Goal: Task Accomplishment & Management: Use online tool/utility

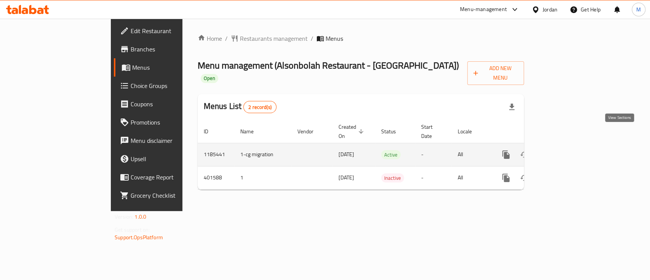
click at [570, 146] on link "enhanced table" at bounding box center [561, 155] width 18 height 18
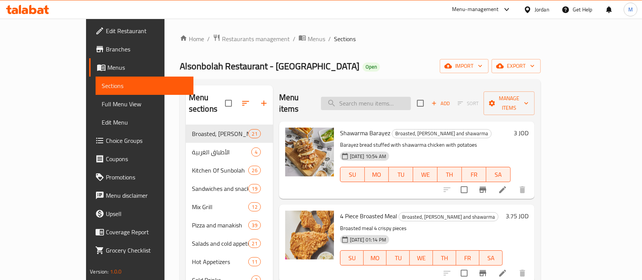
click at [368, 97] on input "search" at bounding box center [366, 103] width 90 height 13
type input "ك"
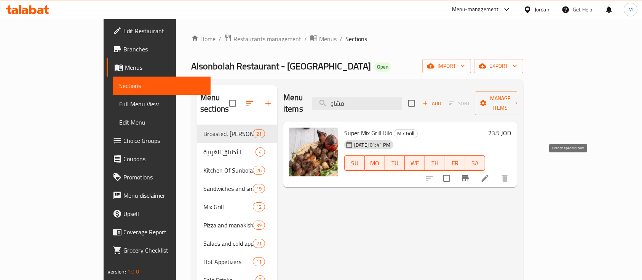
type input "مشاو"
click at [475, 173] on button "Branch-specific-item" at bounding box center [465, 178] width 18 height 18
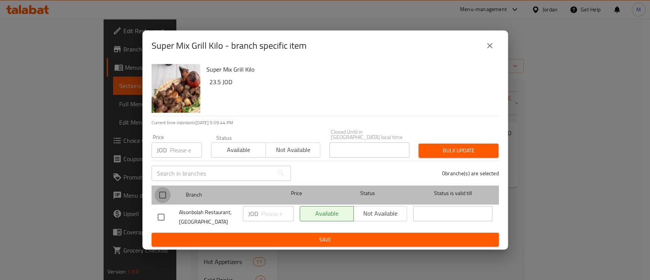
click at [159, 190] on input "checkbox" at bounding box center [163, 195] width 16 height 16
checkbox input "true"
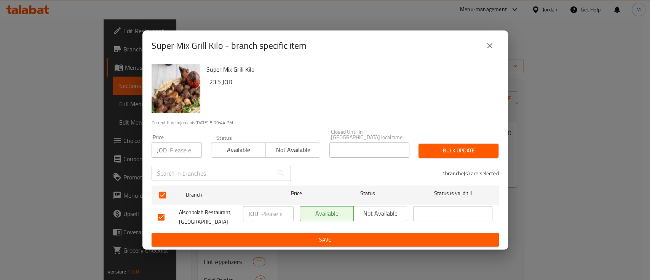
click at [177, 154] on input "number" at bounding box center [186, 150] width 32 height 15
type input "26"
click at [451, 146] on span "Bulk update" at bounding box center [459, 151] width 68 height 10
